Goal: Information Seeking & Learning: Learn about a topic

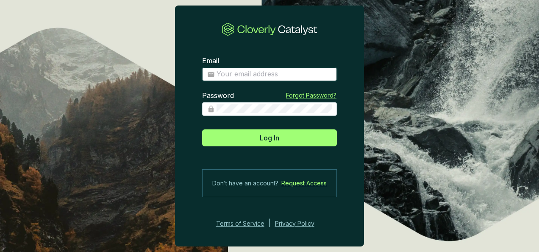
type input "[EMAIL_ADDRESS][DOMAIN_NAME]"
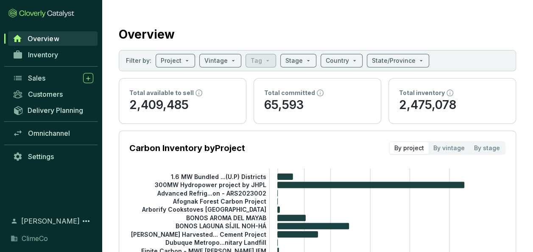
click at [52, 56] on span "Inventory" at bounding box center [43, 54] width 30 height 8
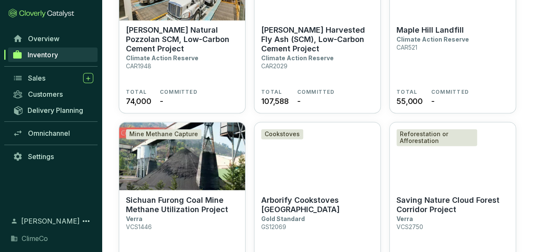
scroll to position [679, 0]
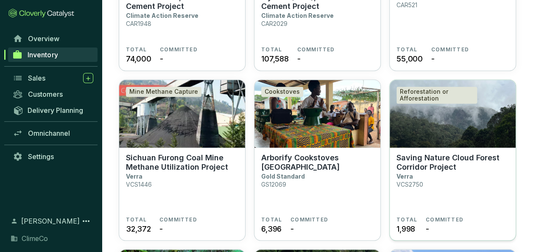
click at [407, 155] on p "Saving Nature Cloud Forest Corridor Project" at bounding box center [453, 162] width 112 height 19
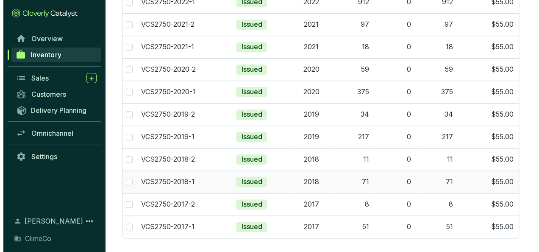
scroll to position [70, 0]
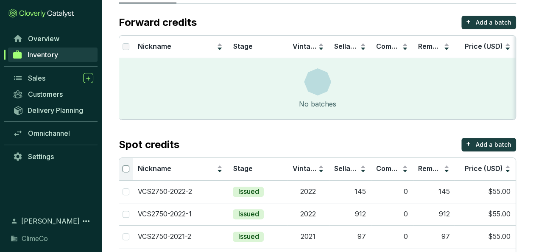
click at [125, 170] on input "Select all" at bounding box center [126, 168] width 7 height 7
checkbox input "true"
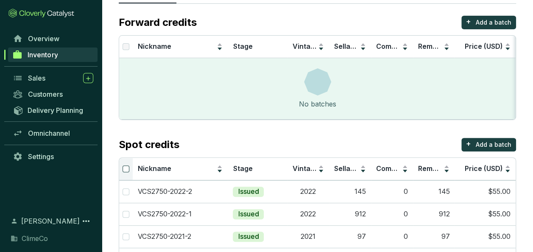
checkbox input "true"
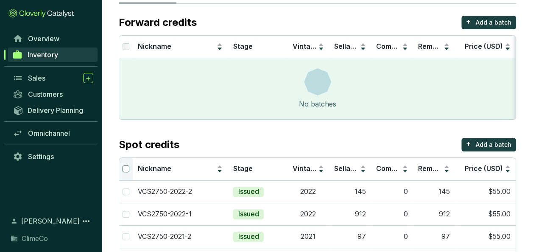
checkbox input "true"
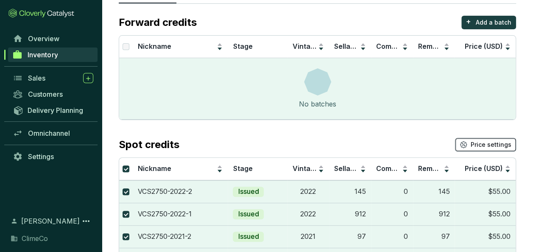
click at [467, 142] on icon "button" at bounding box center [464, 145] width 8 height 8
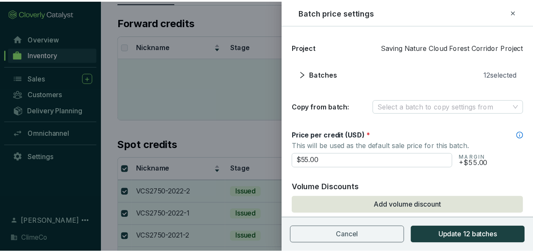
scroll to position [19, 0]
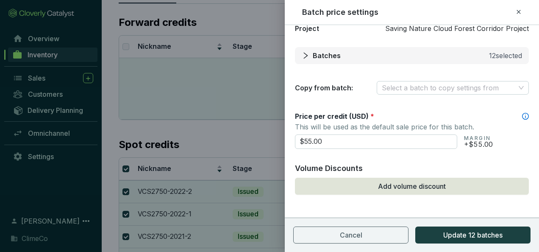
click at [304, 55] on icon "right" at bounding box center [306, 56] width 8 height 8
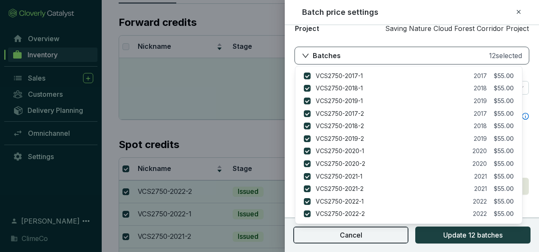
click at [349, 243] on button "Cancel" at bounding box center [350, 234] width 115 height 17
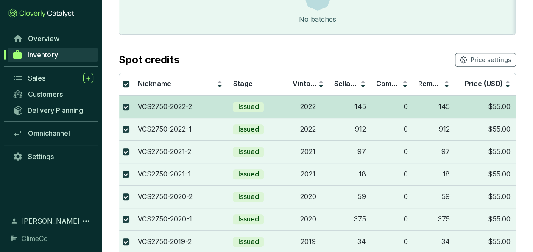
scroll to position [154, 0]
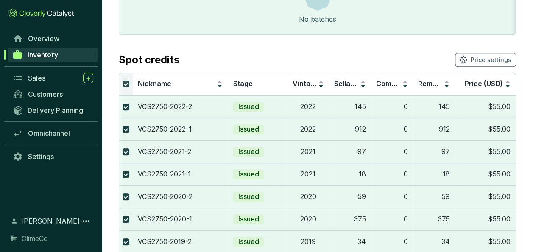
click at [127, 82] on input "Select all" at bounding box center [126, 84] width 7 height 7
checkbox input "false"
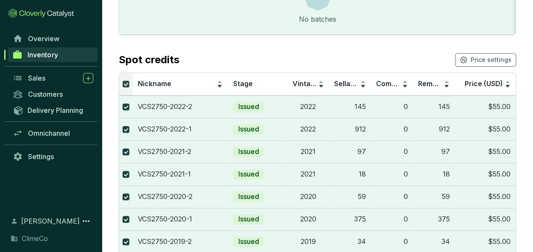
checkbox input "false"
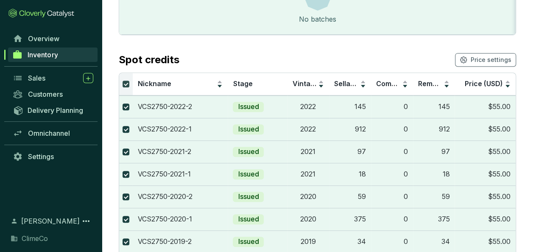
checkbox input "false"
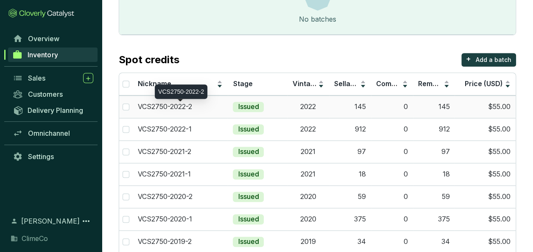
scroll to position [70, 0]
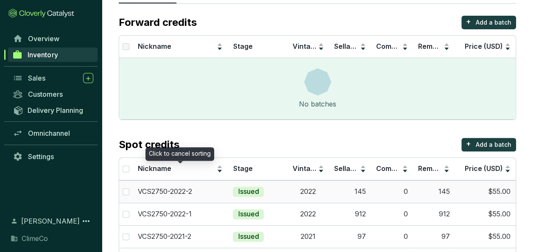
click at [188, 187] on p "VCS2750-2022-2" at bounding box center [165, 191] width 54 height 9
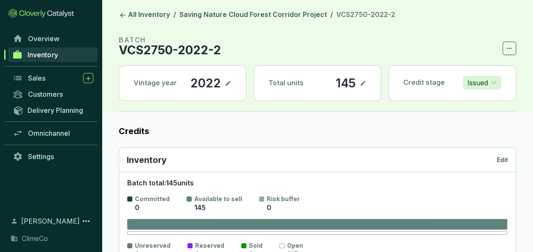
click at [360, 85] on icon at bounding box center [363, 83] width 7 height 10
click at [360, 83] on icon at bounding box center [363, 83] width 7 height 10
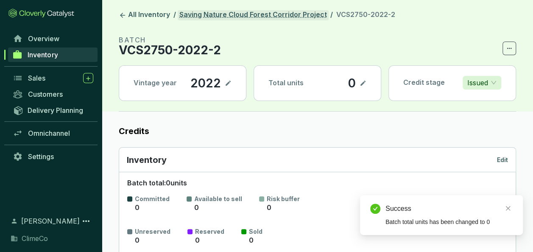
click at [301, 14] on link "Saving Nature Cloud Forest Corridor Project" at bounding box center [253, 15] width 151 height 10
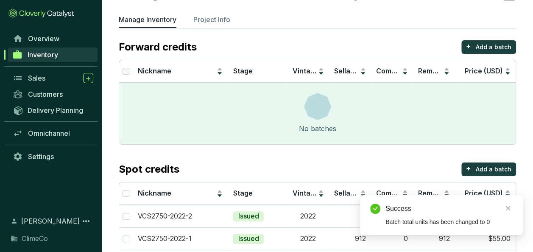
scroll to position [127, 0]
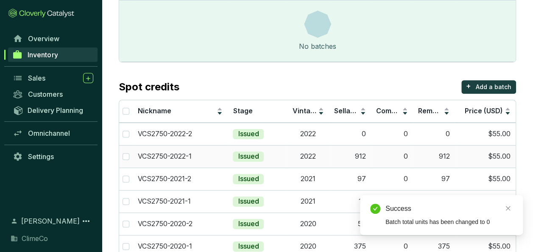
click at [192, 152] on p "VCS2750-2022-1" at bounding box center [165, 156] width 54 height 9
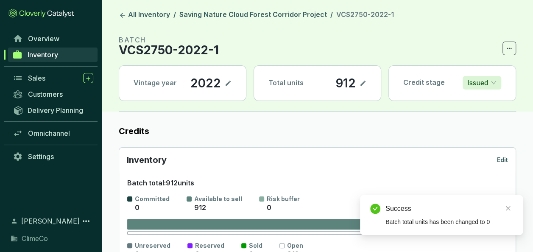
click at [361, 86] on icon at bounding box center [363, 83] width 7 height 10
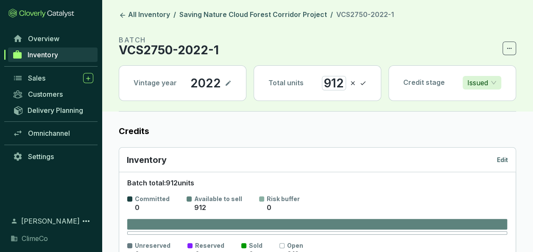
click at [338, 83] on div "912" at bounding box center [334, 83] width 24 height 14
click at [362, 81] on icon at bounding box center [363, 83] width 7 height 10
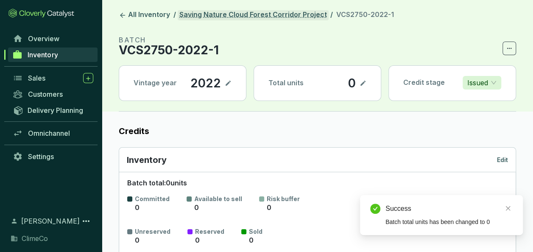
click at [288, 16] on link "Saving Nature Cloud Forest Corridor Project" at bounding box center [253, 15] width 151 height 10
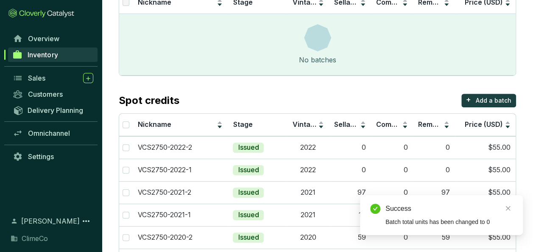
scroll to position [127, 0]
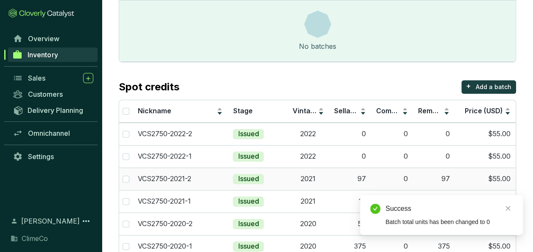
click at [303, 175] on td "2021" at bounding box center [308, 179] width 42 height 22
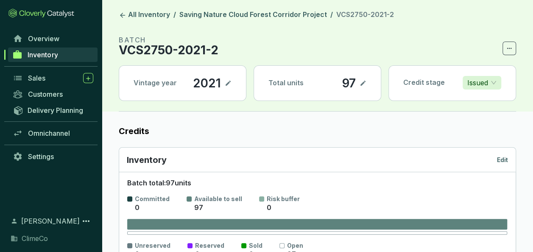
click at [364, 87] on icon at bounding box center [363, 83] width 7 height 10
click at [337, 82] on div "97" at bounding box center [337, 83] width 18 height 14
click at [364, 78] on icon at bounding box center [363, 83] width 7 height 10
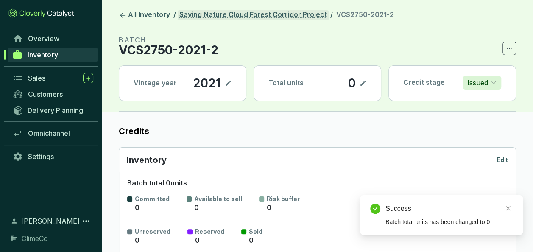
click at [309, 16] on link "Saving Nature Cloud Forest Corridor Project" at bounding box center [253, 15] width 151 height 10
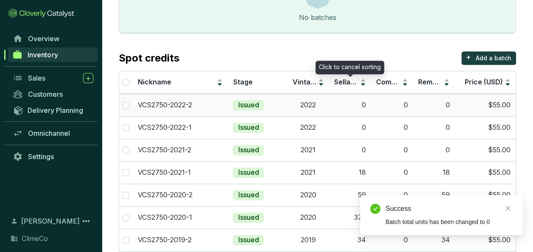
scroll to position [170, 0]
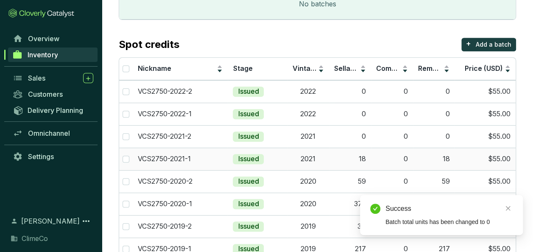
click at [338, 155] on td "18" at bounding box center [350, 159] width 42 height 22
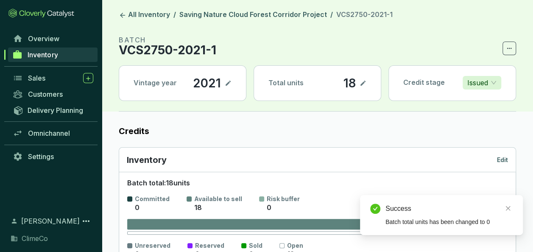
click at [366, 85] on icon at bounding box center [363, 83] width 7 height 10
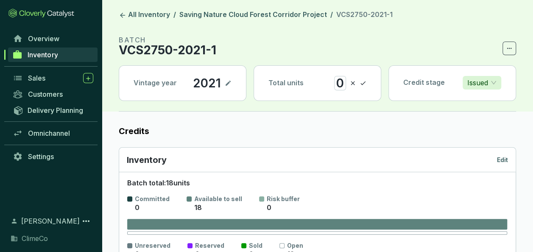
click at [363, 84] on icon at bounding box center [362, 83] width 5 height 4
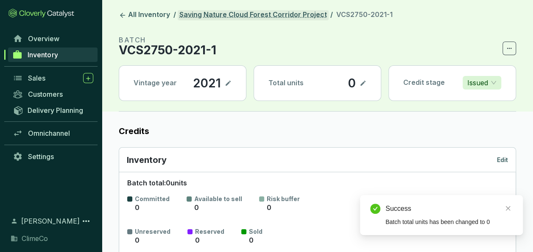
click at [292, 17] on link "Saving Nature Cloud Forest Corridor Project" at bounding box center [253, 15] width 151 height 10
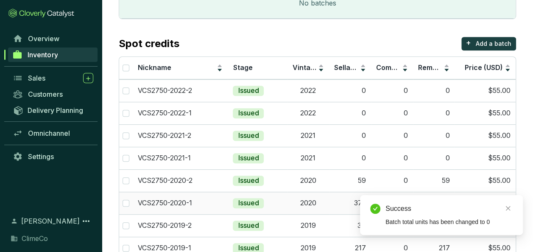
scroll to position [212, 0]
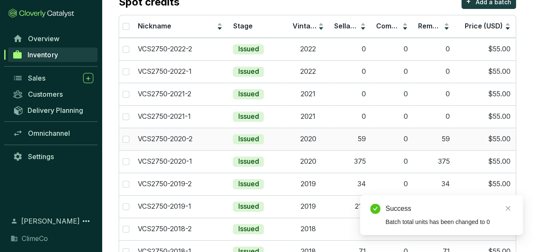
click at [339, 131] on td "59" at bounding box center [350, 139] width 42 height 22
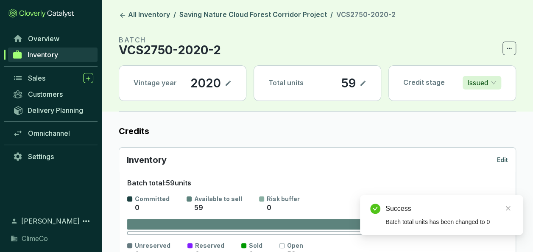
click at [362, 84] on icon at bounding box center [362, 83] width 5 height 5
click at [341, 84] on div "59" at bounding box center [336, 83] width 19 height 14
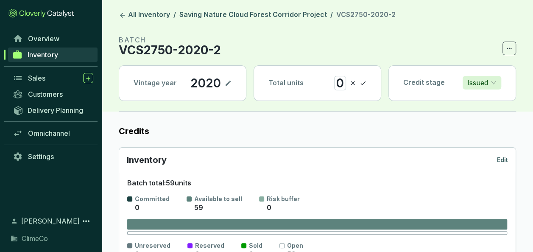
click at [362, 81] on icon at bounding box center [363, 83] width 7 height 10
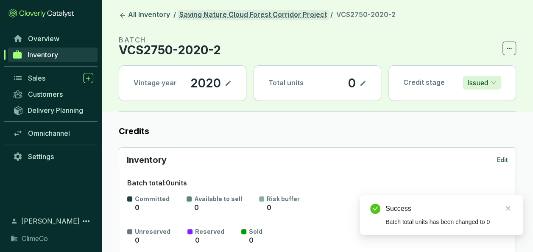
click at [313, 17] on link "Saving Nature Cloud Forest Corridor Project" at bounding box center [253, 15] width 151 height 10
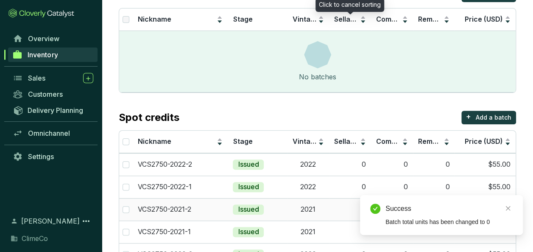
scroll to position [212, 0]
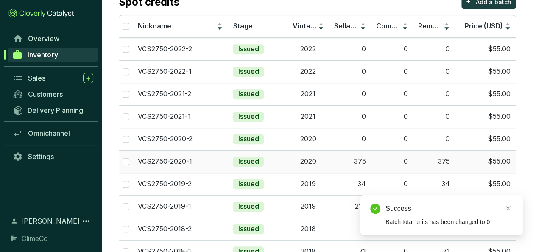
click at [329, 154] on td "375" at bounding box center [350, 161] width 42 height 22
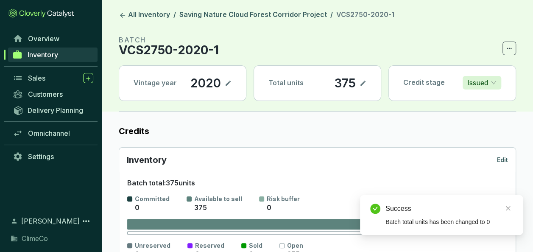
click at [363, 83] on icon at bounding box center [362, 83] width 5 height 5
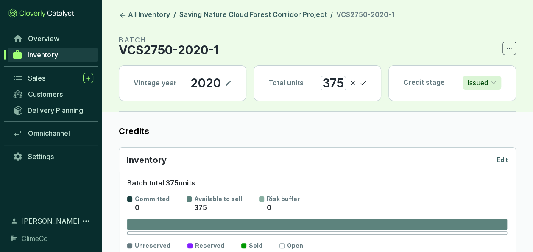
click at [325, 81] on div "375" at bounding box center [333, 83] width 25 height 14
click at [364, 80] on icon at bounding box center [363, 83] width 7 height 10
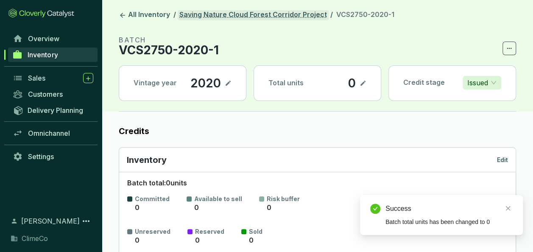
click at [270, 12] on link "Saving Nature Cloud Forest Corridor Project" at bounding box center [253, 15] width 151 height 10
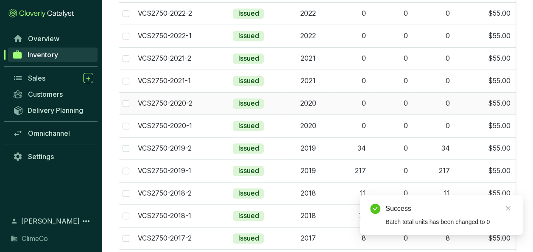
scroll to position [254, 0]
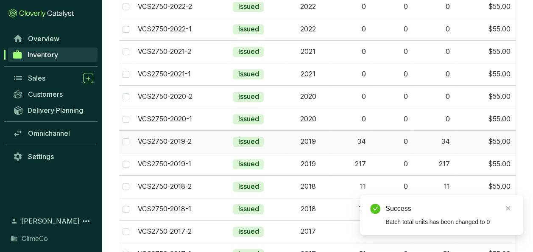
click at [331, 136] on td "34" at bounding box center [350, 141] width 42 height 22
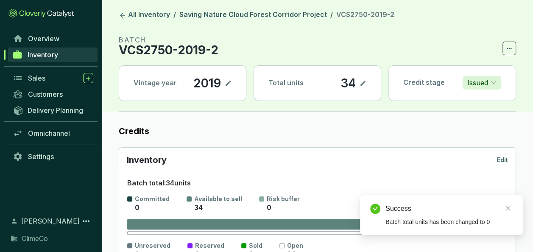
click at [365, 82] on icon at bounding box center [363, 83] width 7 height 10
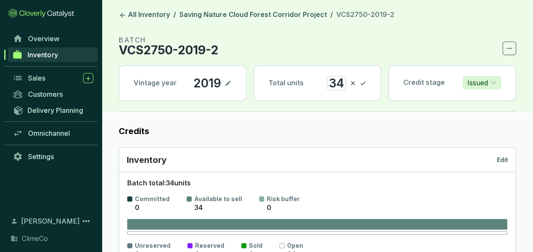
click at [336, 81] on div "34" at bounding box center [336, 83] width 19 height 14
click at [363, 81] on icon at bounding box center [363, 83] width 7 height 10
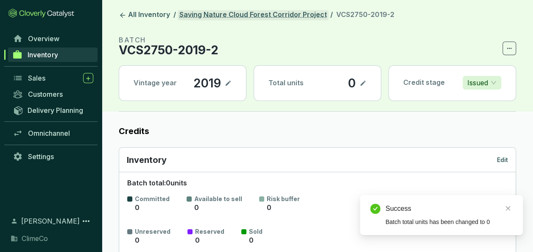
click at [299, 16] on link "Saving Nature Cloud Forest Corridor Project" at bounding box center [253, 15] width 151 height 10
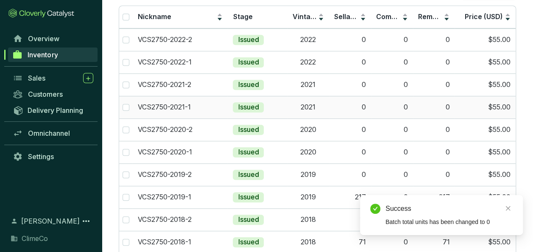
scroll to position [282, 0]
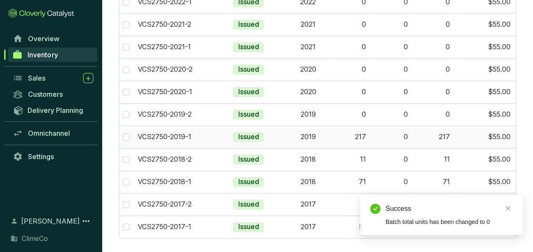
click at [310, 137] on td "2019" at bounding box center [308, 137] width 42 height 22
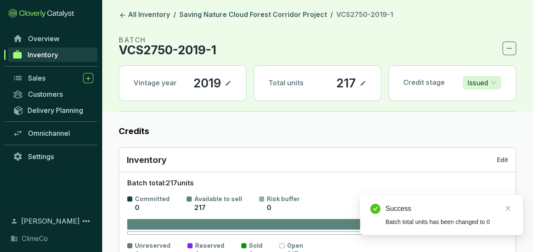
click at [363, 84] on icon at bounding box center [363, 83] width 7 height 10
click at [338, 83] on div "217" at bounding box center [334, 83] width 24 height 14
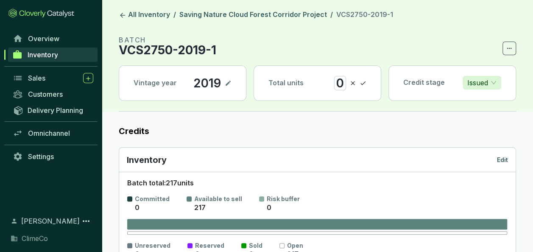
click at [363, 86] on icon at bounding box center [363, 83] width 7 height 10
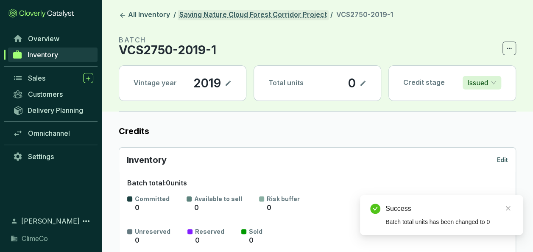
click at [296, 14] on link "Saving Nature Cloud Forest Corridor Project" at bounding box center [253, 15] width 151 height 10
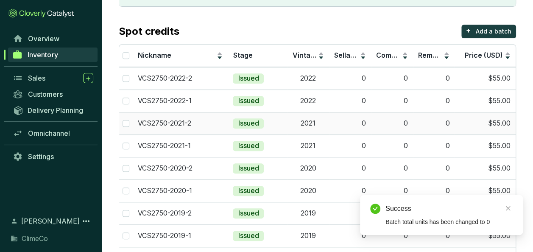
scroll to position [170, 0]
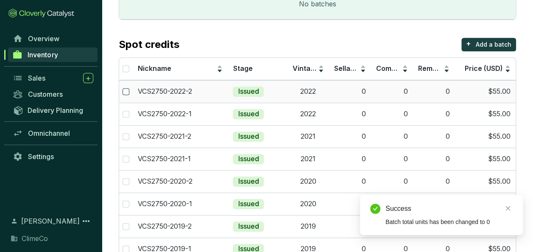
click at [126, 89] on input "checkbox" at bounding box center [126, 91] width 7 height 7
checkbox input "true"
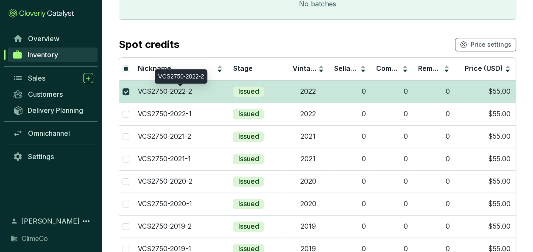
drag, startPoint x: 147, startPoint y: 89, endPoint x: 142, endPoint y: 89, distance: 5.5
click at [142, 89] on p "VCS2750-2022-2" at bounding box center [165, 91] width 54 height 9
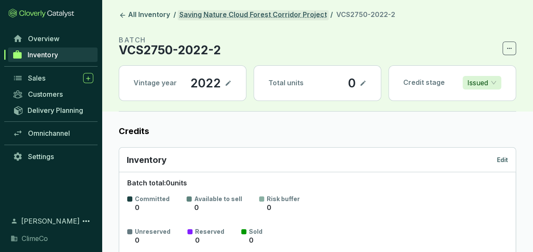
click at [233, 20] on link "Saving Nature Cloud Forest Corridor Project" at bounding box center [253, 15] width 151 height 10
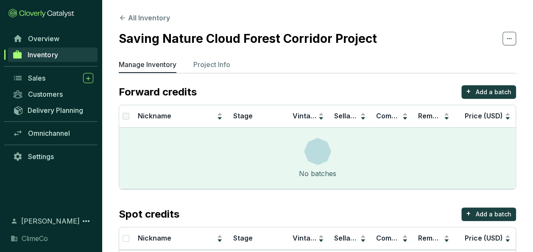
click at [502, 40] on section "Saving Nature Cloud Forest Corridor Project" at bounding box center [317, 39] width 397 height 18
click at [507, 39] on icon at bounding box center [509, 39] width 7 height 10
click at [435, 31] on section "Saving Nature Cloud Forest Corridor Project" at bounding box center [317, 39] width 397 height 18
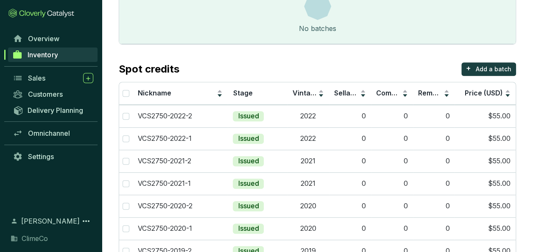
scroll to position [112, 0]
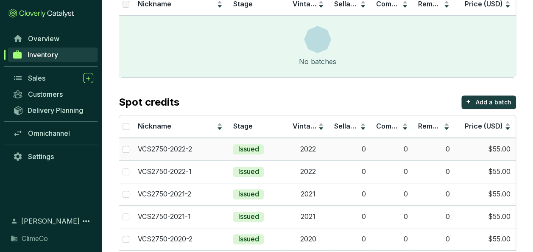
click at [332, 152] on td "0" at bounding box center [350, 149] width 42 height 22
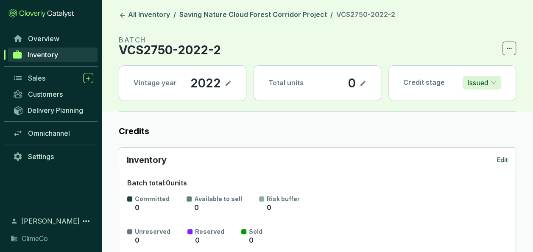
click at [512, 49] on icon at bounding box center [509, 48] width 7 height 10
click at [361, 48] on section "BATCH VCS2750-2022-2" at bounding box center [317, 45] width 397 height 20
click at [258, 14] on link "Saving Nature Cloud Forest Corridor Project" at bounding box center [253, 15] width 151 height 10
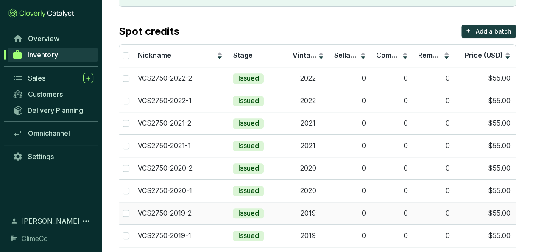
scroll to position [170, 0]
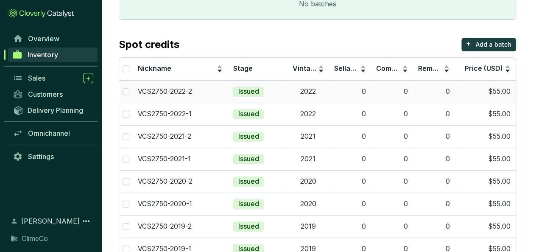
click at [283, 89] on td "Issued" at bounding box center [257, 91] width 59 height 22
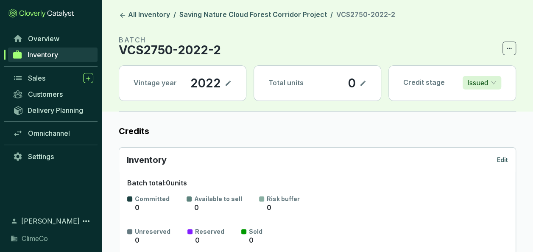
click at [508, 49] on icon at bounding box center [509, 48] width 7 height 10
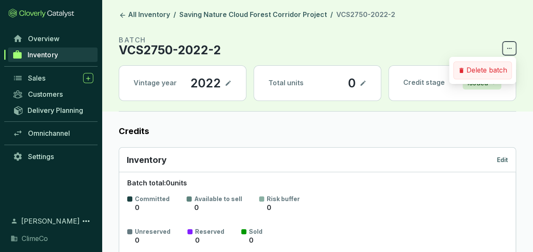
click at [483, 68] on p "Delete batch" at bounding box center [486, 70] width 41 height 9
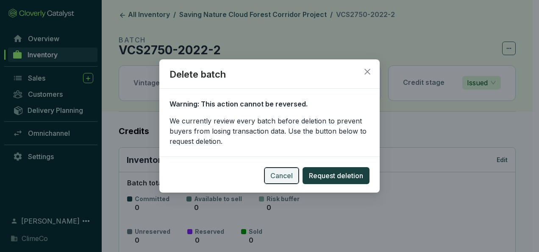
click at [284, 176] on span "Cancel" at bounding box center [282, 175] width 22 height 10
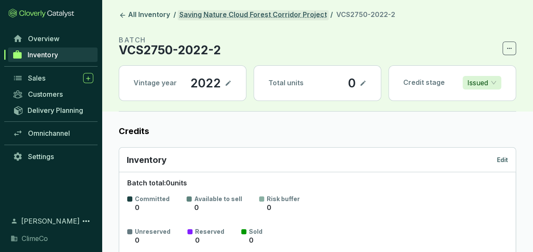
click at [250, 15] on link "Saving Nature Cloud Forest Corridor Project" at bounding box center [253, 15] width 151 height 10
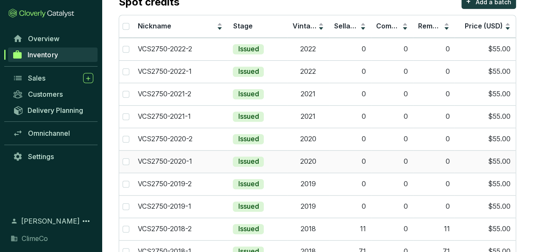
scroll to position [254, 0]
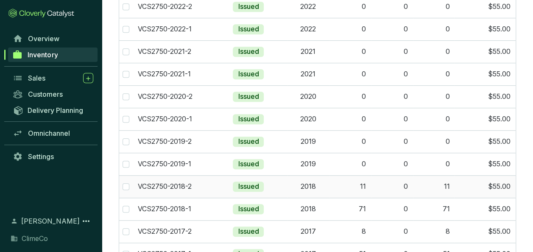
click at [328, 183] on td "2018" at bounding box center [308, 186] width 42 height 22
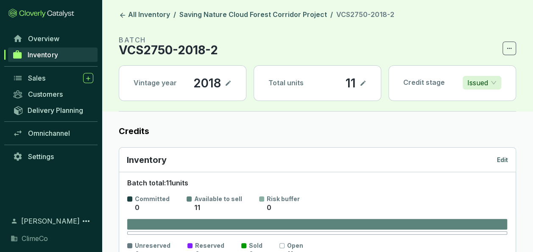
click at [357, 84] on section "11" at bounding box center [355, 83] width 21 height 14
click at [351, 85] on p "11" at bounding box center [350, 83] width 11 height 14
drag, startPoint x: 351, startPoint y: 85, endPoint x: 361, endPoint y: 81, distance: 10.7
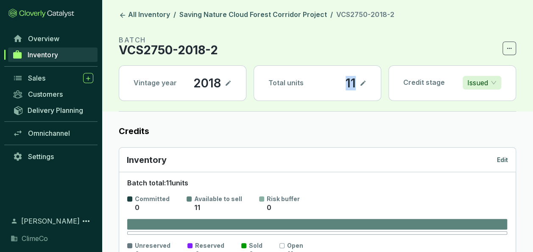
click at [361, 81] on icon at bounding box center [363, 83] width 7 height 10
click at [345, 81] on div "11" at bounding box center [339, 83] width 14 height 14
click at [336, 82] on div "11" at bounding box center [339, 83] width 14 height 14
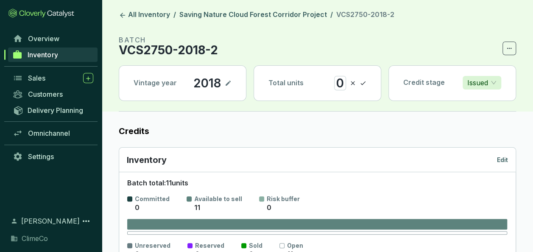
click at [364, 82] on icon at bounding box center [363, 83] width 7 height 10
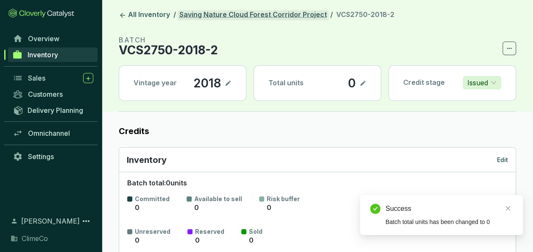
click at [279, 14] on link "Saving Nature Cloud Forest Corridor Project" at bounding box center [253, 15] width 151 height 10
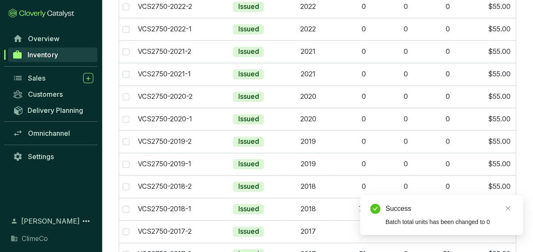
scroll to position [282, 0]
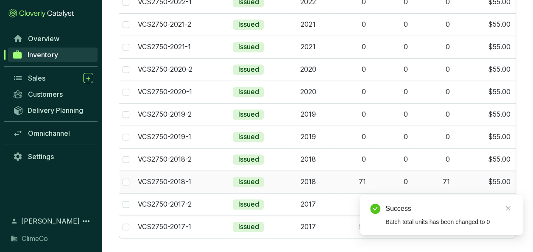
click at [314, 177] on td "2018" at bounding box center [308, 181] width 42 height 22
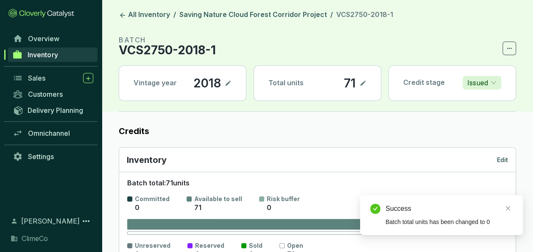
click at [352, 84] on p "71" at bounding box center [349, 83] width 13 height 14
click at [364, 83] on icon at bounding box center [363, 83] width 7 height 10
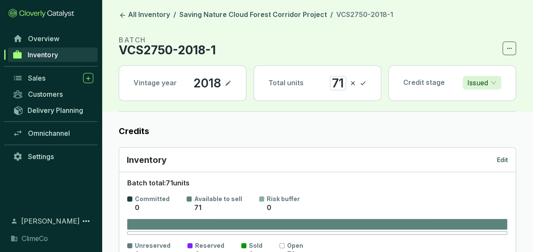
click at [335, 81] on div "71" at bounding box center [338, 83] width 16 height 14
click at [337, 47] on section "BATCH VCS2750-2018-1" at bounding box center [317, 45] width 397 height 20
click at [364, 79] on icon at bounding box center [363, 83] width 7 height 10
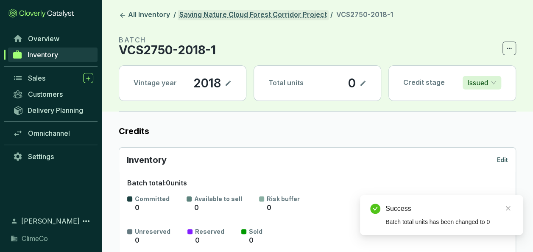
click at [256, 11] on link "Saving Nature Cloud Forest Corridor Project" at bounding box center [253, 15] width 151 height 10
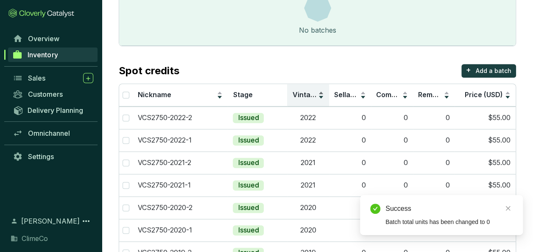
scroll to position [282, 0]
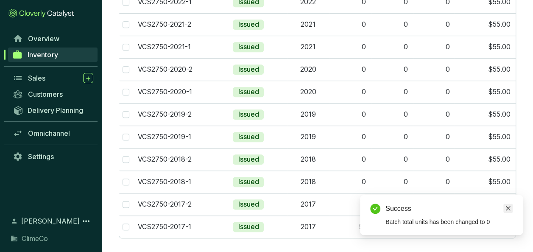
click at [508, 207] on icon "close" at bounding box center [508, 208] width 6 height 6
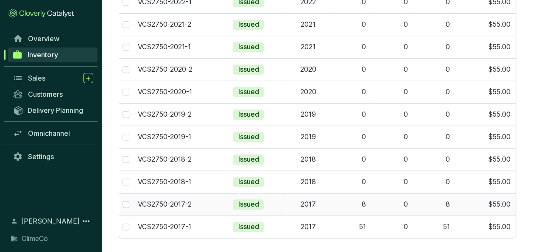
click at [341, 202] on td "8" at bounding box center [350, 204] width 42 height 22
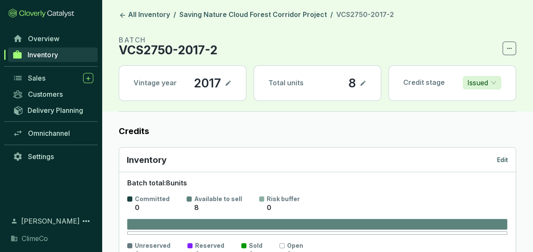
click at [362, 86] on icon at bounding box center [363, 83] width 7 height 10
click at [341, 84] on div "8" at bounding box center [340, 83] width 11 height 14
click at [341, 84] on div "80" at bounding box center [336, 83] width 19 height 14
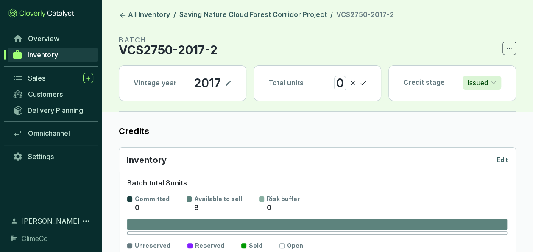
click at [364, 82] on icon at bounding box center [363, 83] width 7 height 10
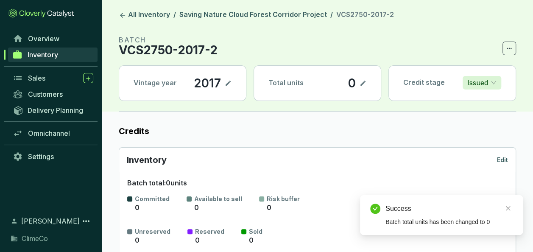
click at [374, 52] on section "BATCH VCS2750-2017-2" at bounding box center [317, 45] width 397 height 20
click at [285, 17] on link "Saving Nature Cloud Forest Corridor Project" at bounding box center [253, 15] width 151 height 10
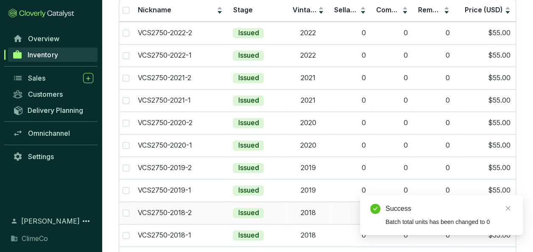
scroll to position [282, 0]
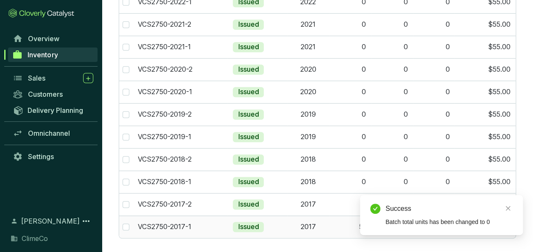
click at [304, 220] on td "2017" at bounding box center [308, 226] width 42 height 22
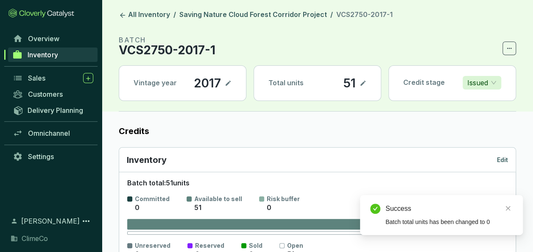
click at [366, 81] on icon at bounding box center [363, 83] width 7 height 10
click at [338, 80] on div "51" at bounding box center [338, 83] width 17 height 14
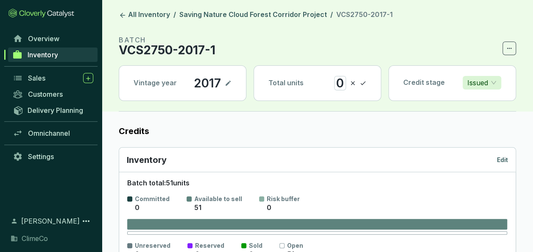
click at [362, 83] on icon at bounding box center [363, 83] width 7 height 10
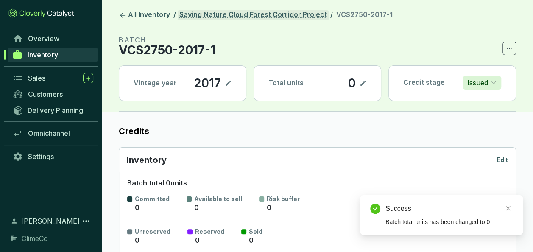
click at [288, 12] on link "Saving Nature Cloud Forest Corridor Project" at bounding box center [253, 15] width 151 height 10
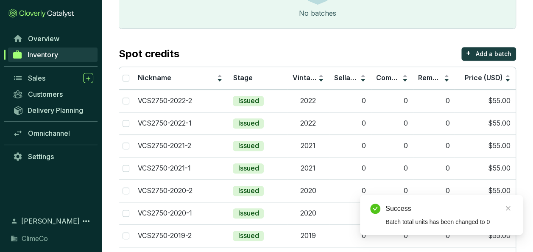
scroll to position [282, 0]
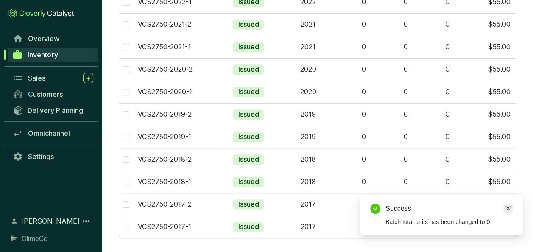
click at [507, 206] on icon "close" at bounding box center [508, 208] width 6 height 6
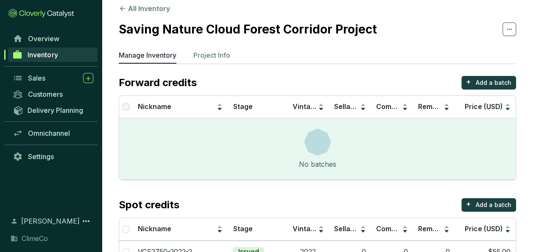
scroll to position [0, 0]
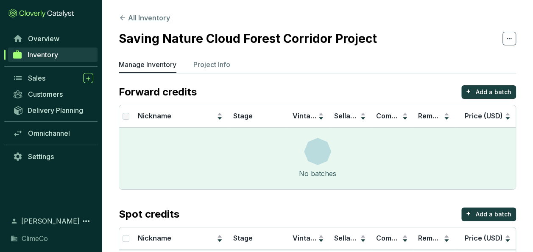
click at [144, 20] on button "All Inventory" at bounding box center [144, 18] width 51 height 10
